Goal: Task Accomplishment & Management: Use online tool/utility

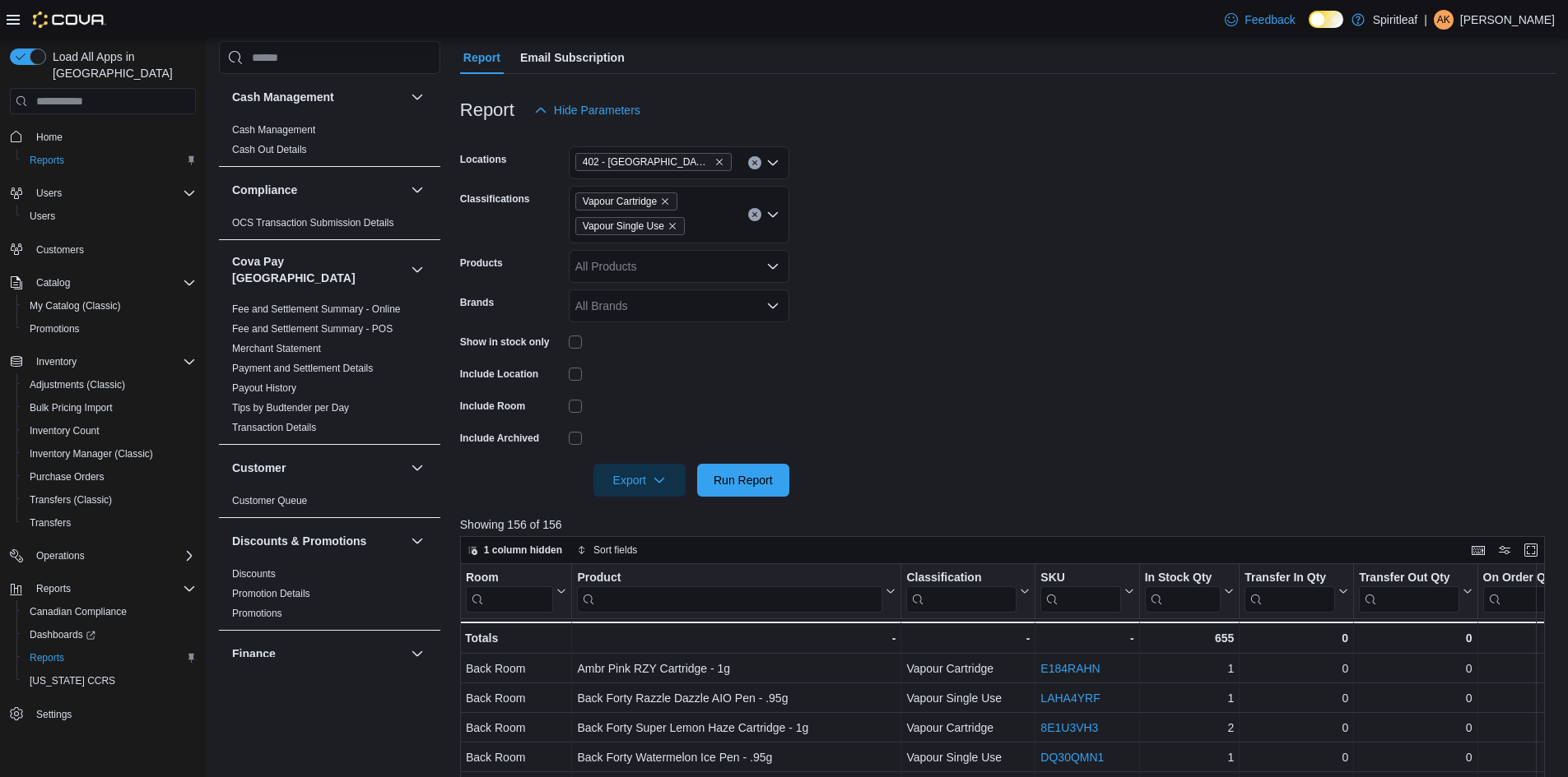
scroll to position [412, 0]
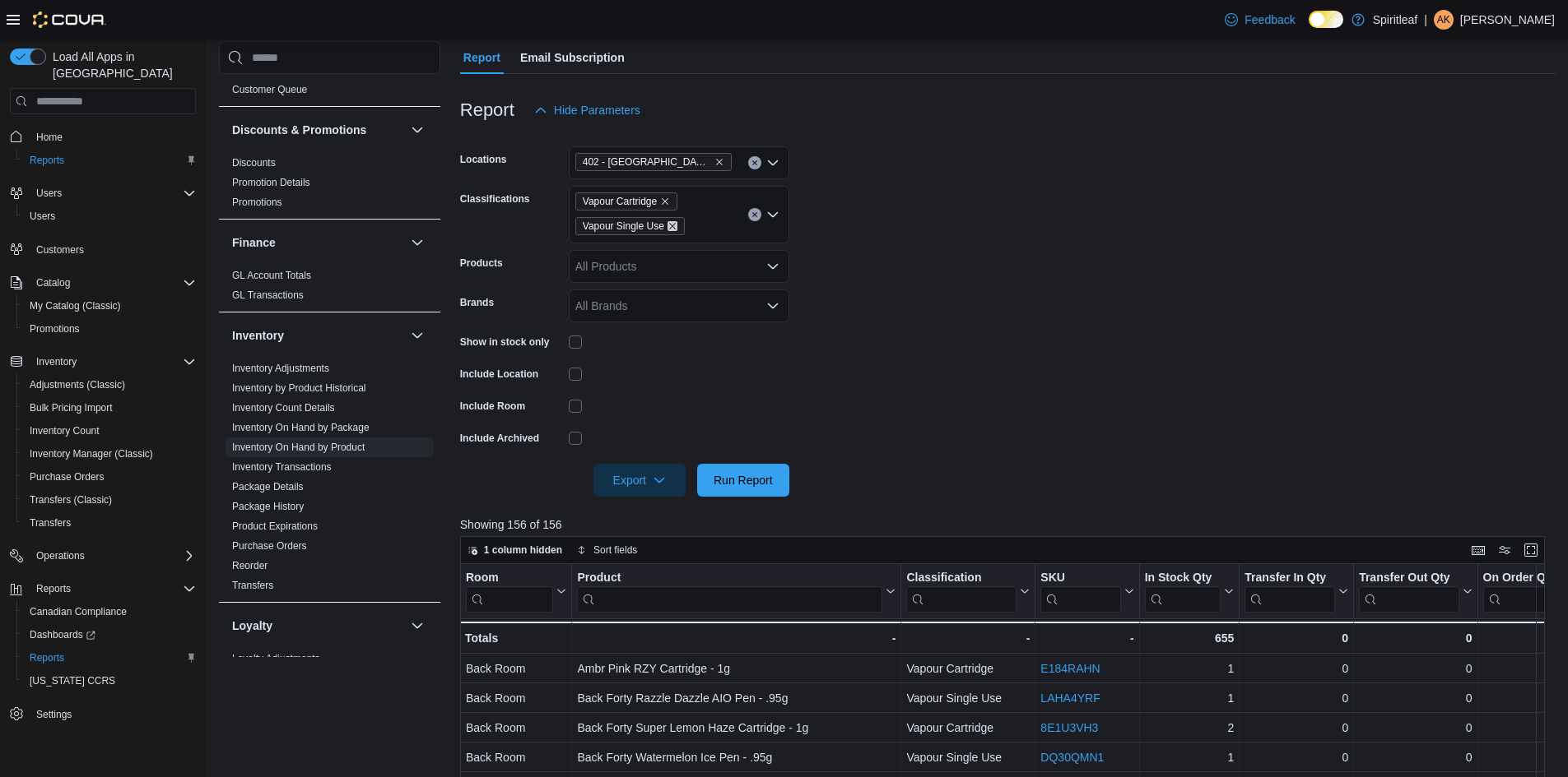
drag, startPoint x: 674, startPoint y: 227, endPoint x: 673, endPoint y: 204, distance: 23.0
click at [674, 226] on icon "Remove Vapour Single Use from selection in this group" at bounding box center [673, 226] width 10 height 10
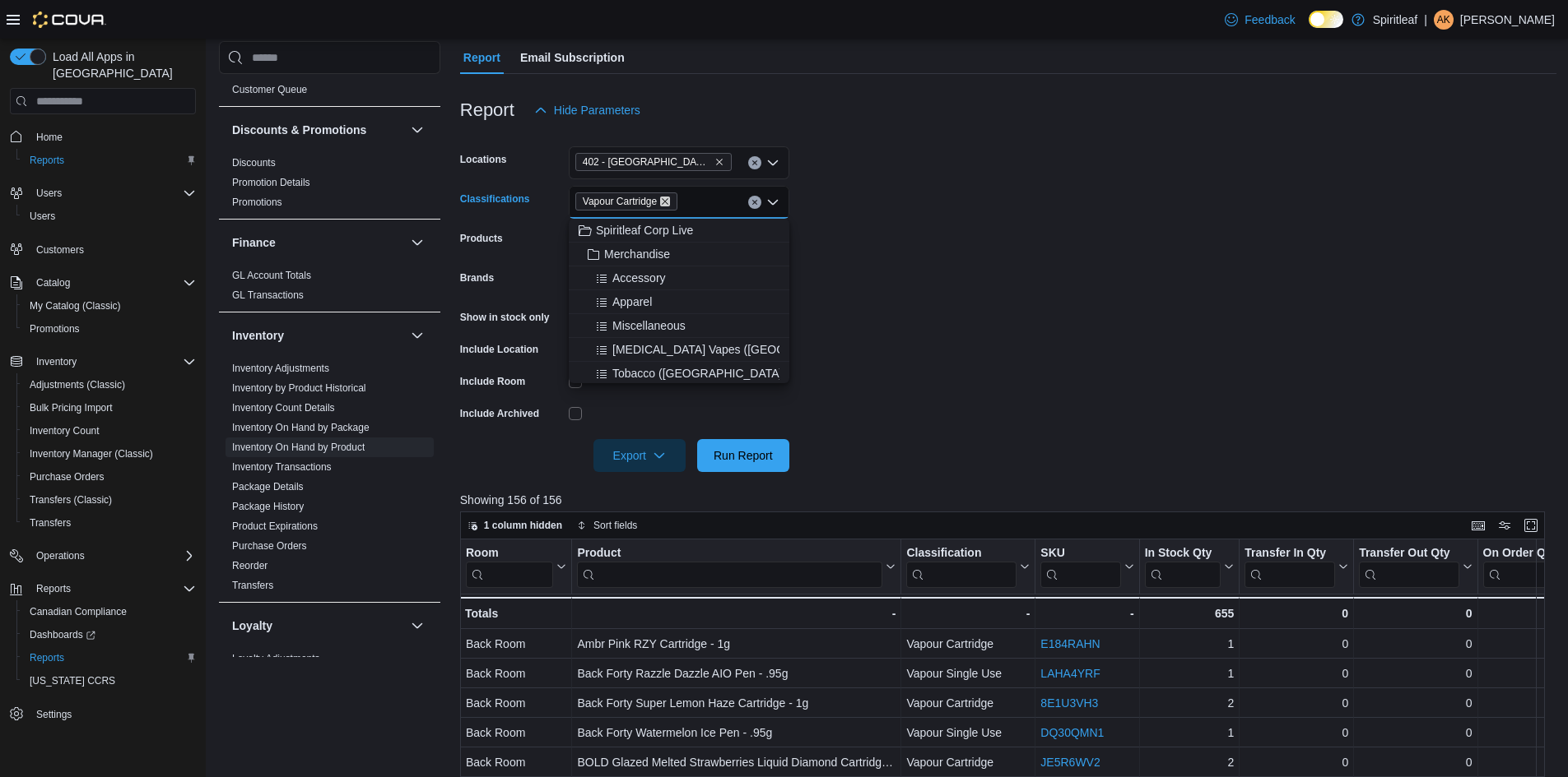
click at [670, 198] on icon "Remove Vapour Cartridge from selection in this group" at bounding box center [665, 202] width 10 height 10
click at [888, 228] on form "Locations 402 - [GEOGRAPHIC_DATA] ([GEOGRAPHIC_DATA]) Classifications All Class…" at bounding box center [1008, 300] width 1096 height 346
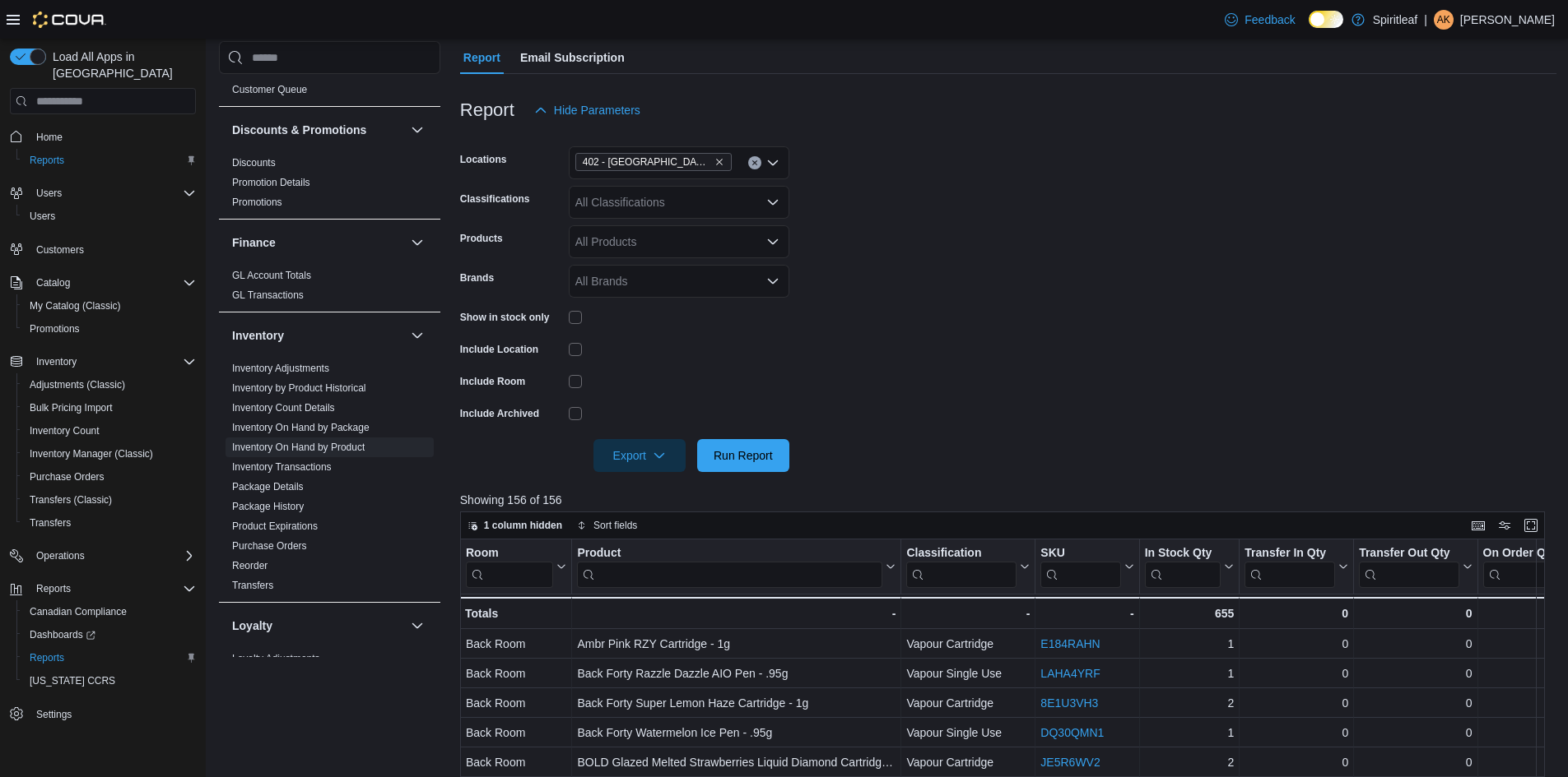
click at [700, 202] on div "All Classifications" at bounding box center [679, 202] width 221 height 33
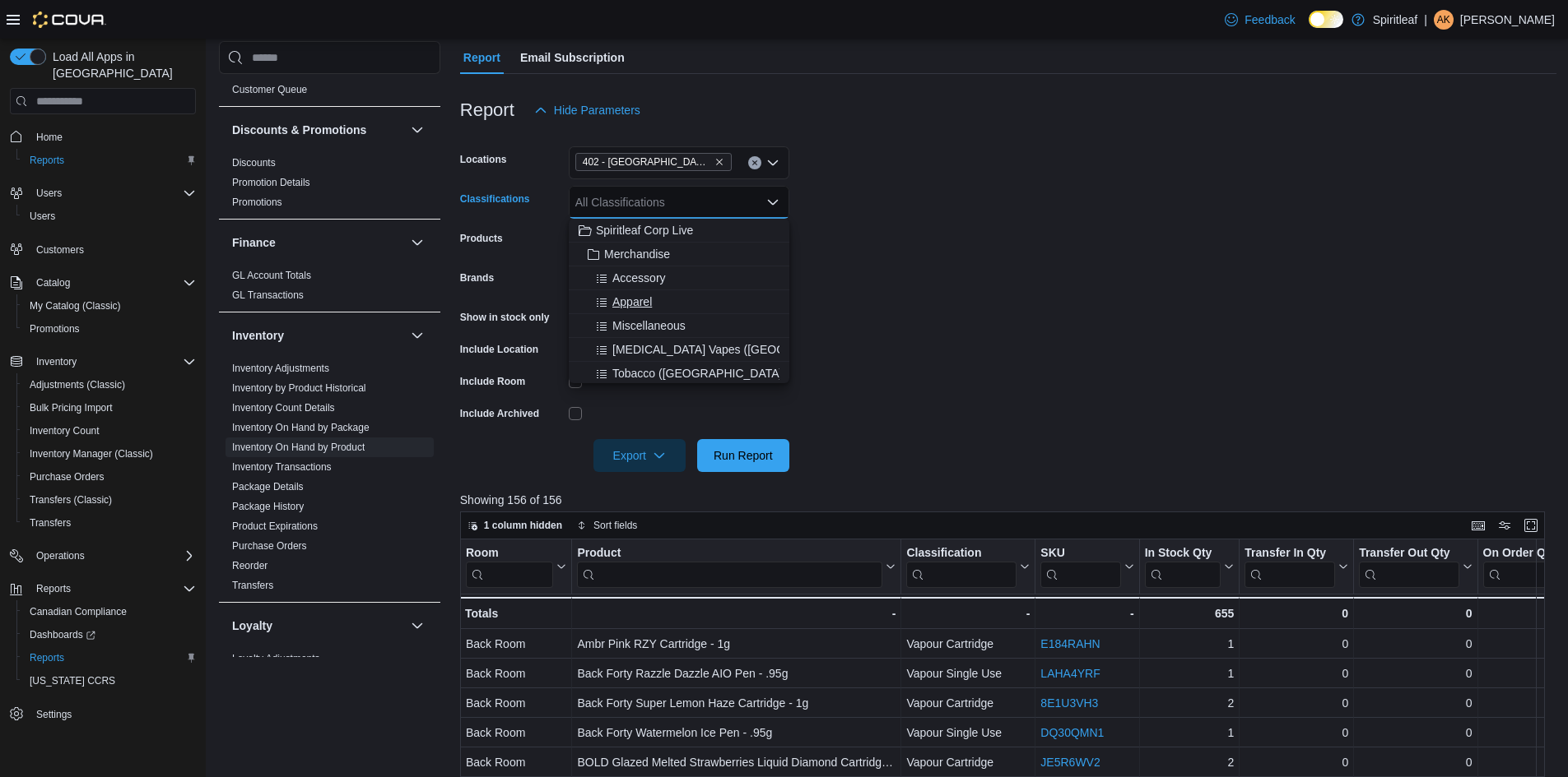
click at [628, 300] on span "Apparel" at bounding box center [632, 302] width 40 height 16
click at [660, 277] on span "Accessory" at bounding box center [639, 278] width 54 height 16
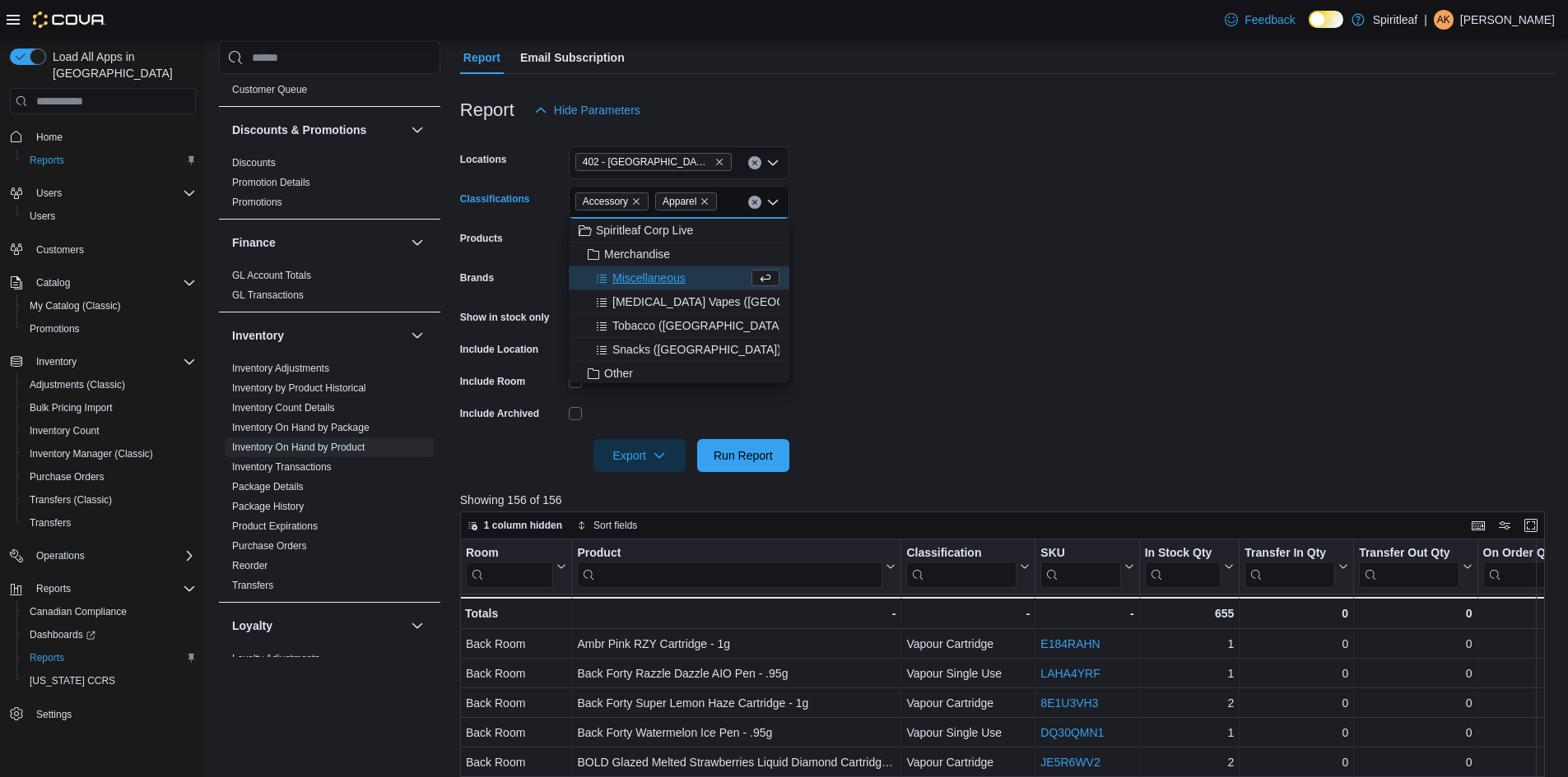
click at [932, 289] on form "Locations 402 - [GEOGRAPHIC_DATA] ([GEOGRAPHIC_DATA]) Classifications Accessory…" at bounding box center [1008, 300] width 1096 height 346
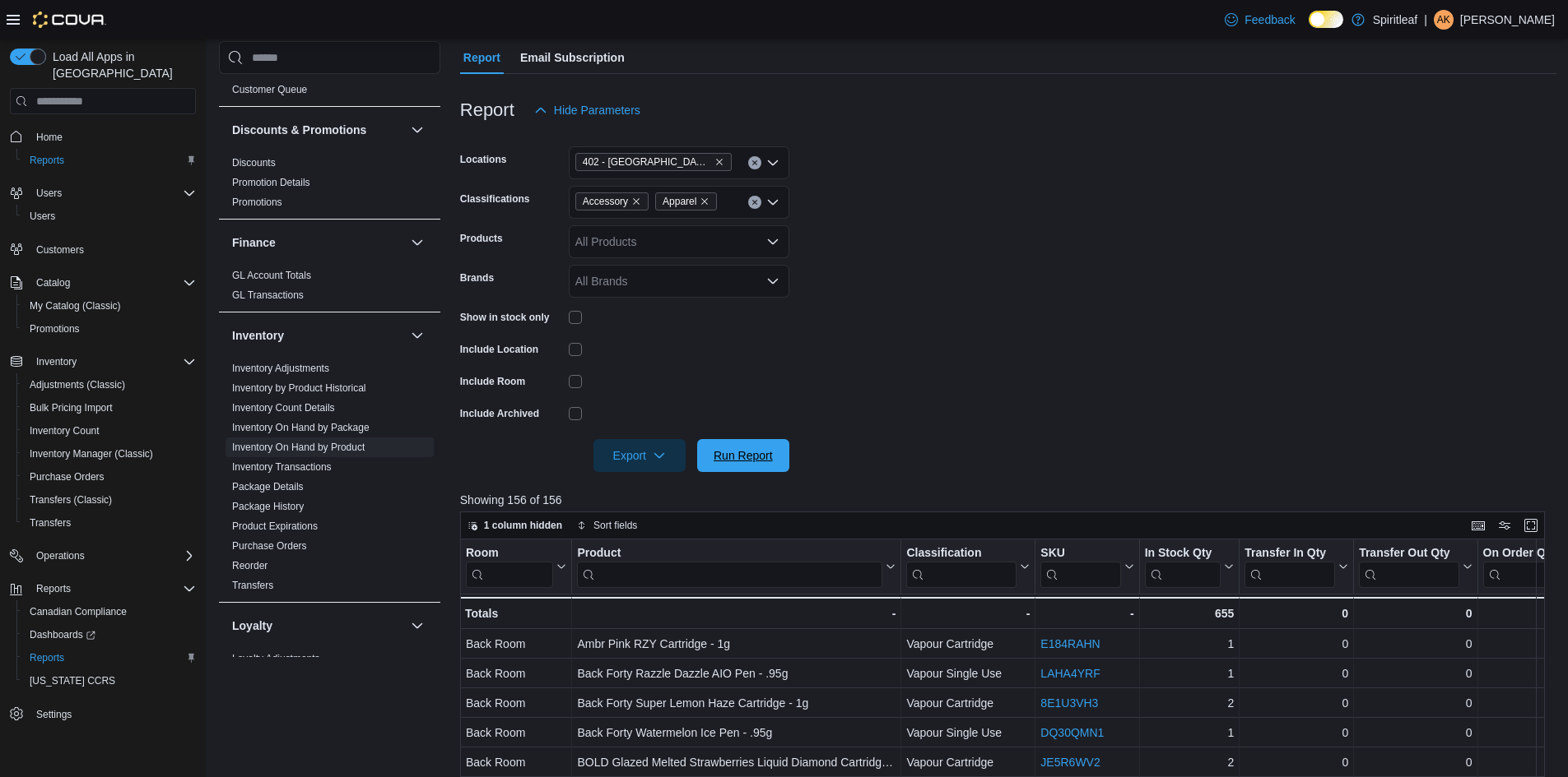
drag, startPoint x: 733, startPoint y: 448, endPoint x: 647, endPoint y: 491, distance: 96.2
click at [733, 447] on span "Run Report" at bounding box center [744, 456] width 72 height 33
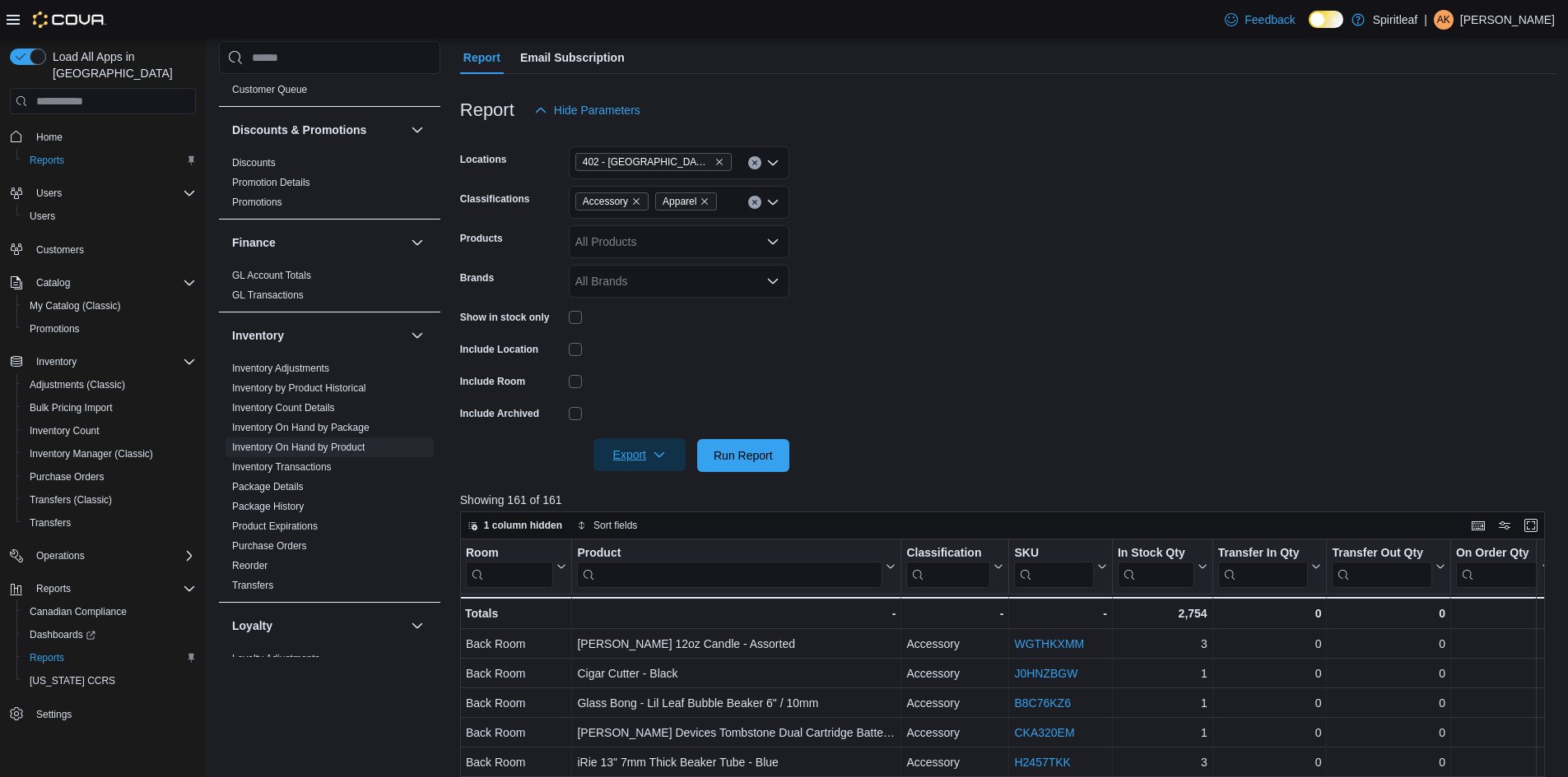
click at [628, 453] on span "Export" at bounding box center [640, 455] width 72 height 33
click at [658, 494] on span "Export to Excel" at bounding box center [642, 489] width 74 height 13
